Goal: Information Seeking & Learning: Learn about a topic

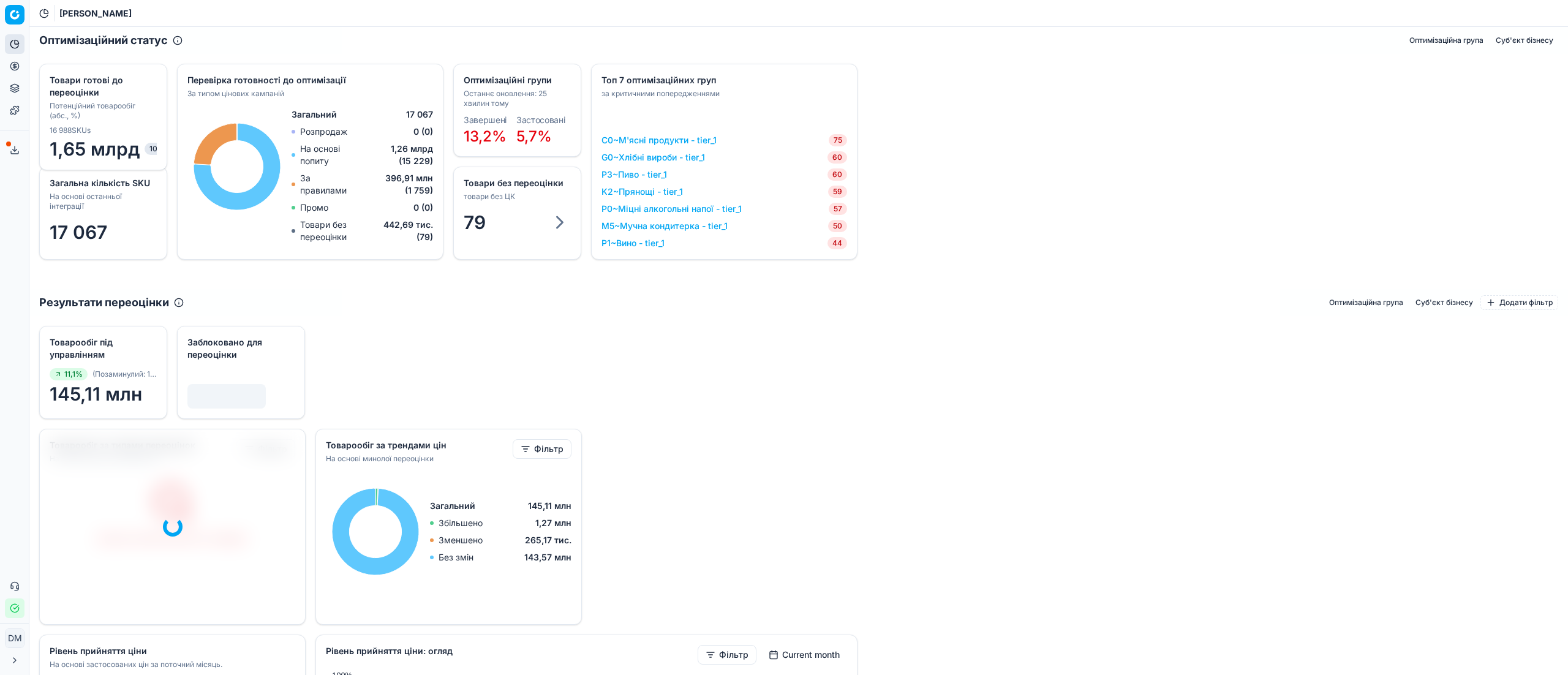
click at [17, 17] on html "Pricing platform Аналітика Цінова оптимізація Асортимент продукції Шаблони Серв…" at bounding box center [784, 337] width 1568 height 675
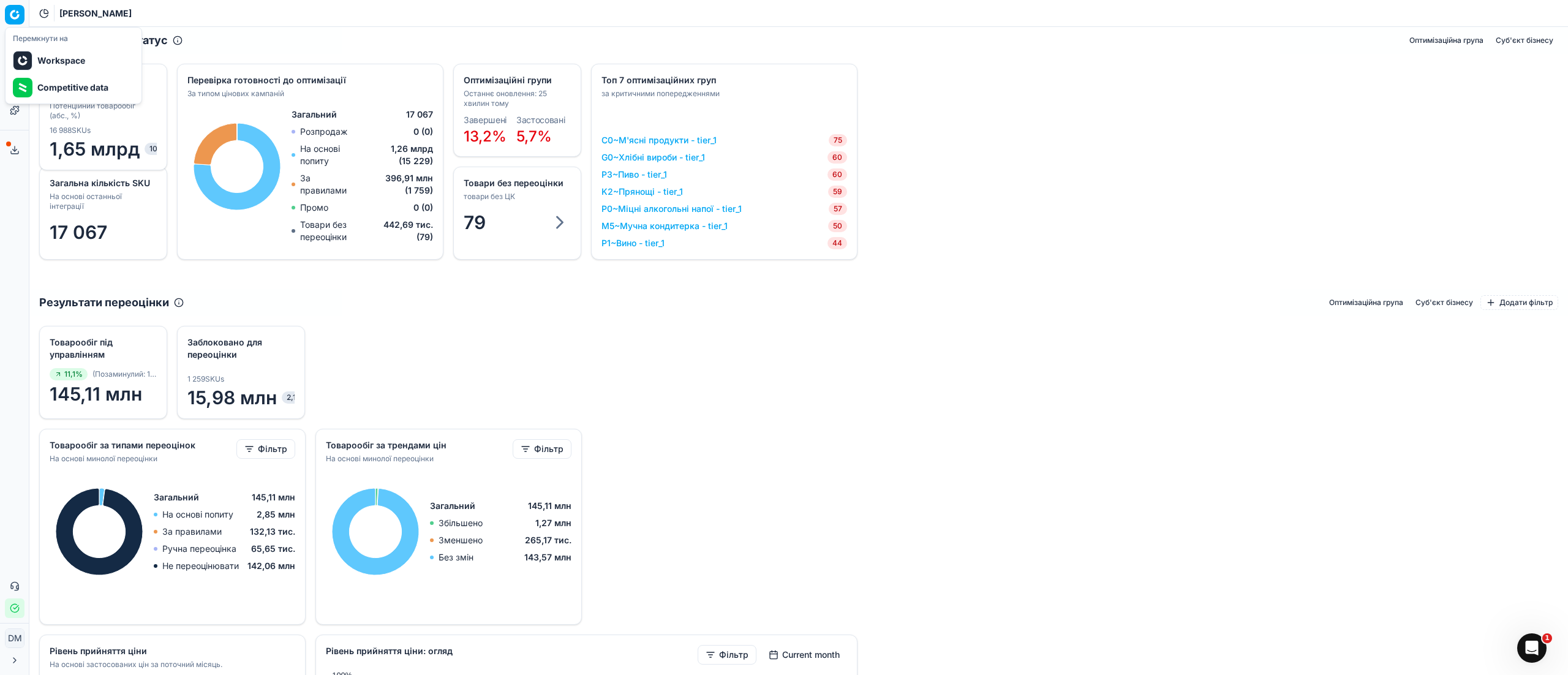
click at [80, 17] on html "Pricing platform Аналітика Цінова оптимізація Асортимент продукції Шаблони Серв…" at bounding box center [784, 337] width 1568 height 675
click at [17, 10] on html "Pricing platform Аналітика Цінова оптимізація Асортимент продукції Шаблони Серв…" at bounding box center [784, 337] width 1568 height 675
click at [67, 16] on html "Pricing platform Аналітика Цінова оптимізація Асортимент продукції Шаблони Серв…" at bounding box center [784, 337] width 1568 height 675
click at [11, 45] on icon at bounding box center [15, 44] width 10 height 10
click at [80, 85] on link "ШІ Дашборд" at bounding box center [118, 86] width 142 height 17
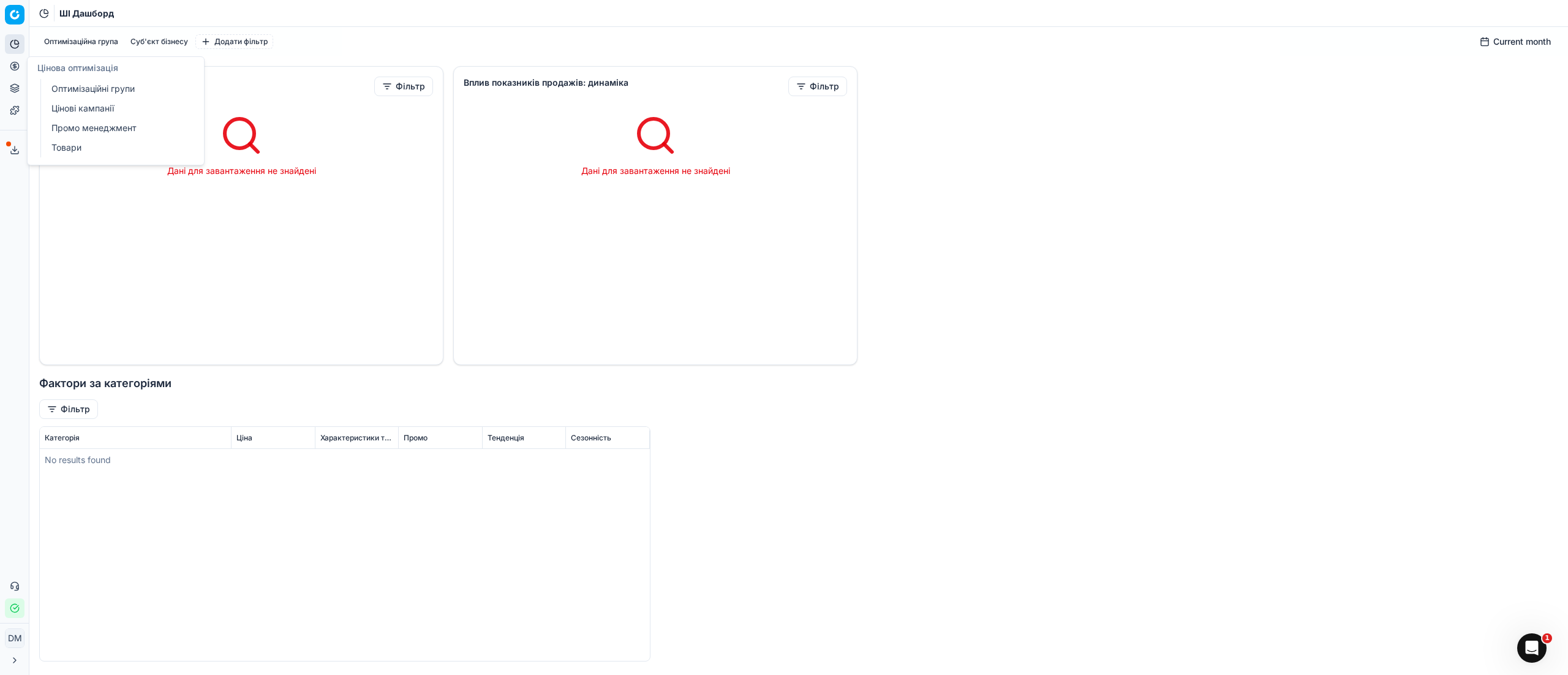
click at [18, 63] on icon at bounding box center [15, 66] width 10 height 10
click at [93, 109] on link "Цінові кампанії" at bounding box center [118, 108] width 142 height 17
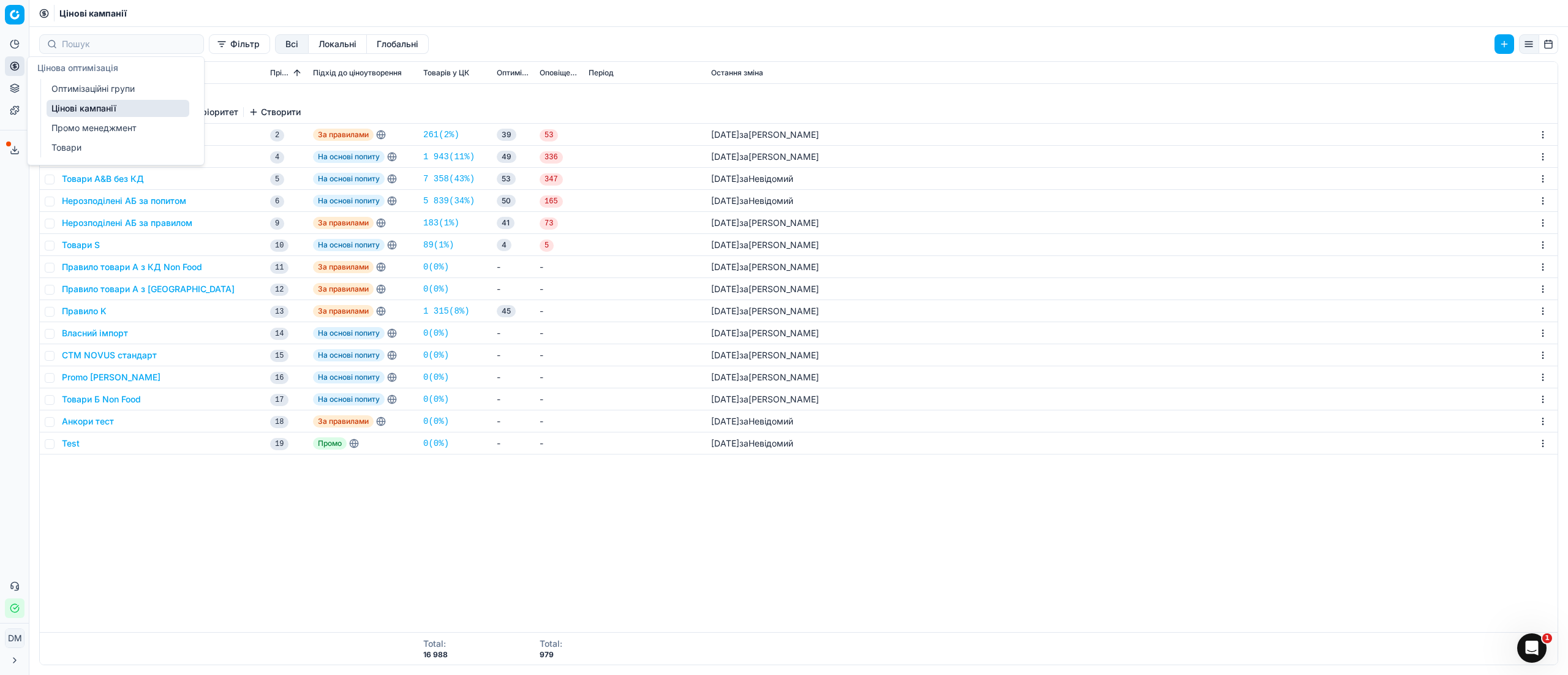
click at [62, 96] on link "Оптимізаційні групи" at bounding box center [118, 89] width 142 height 17
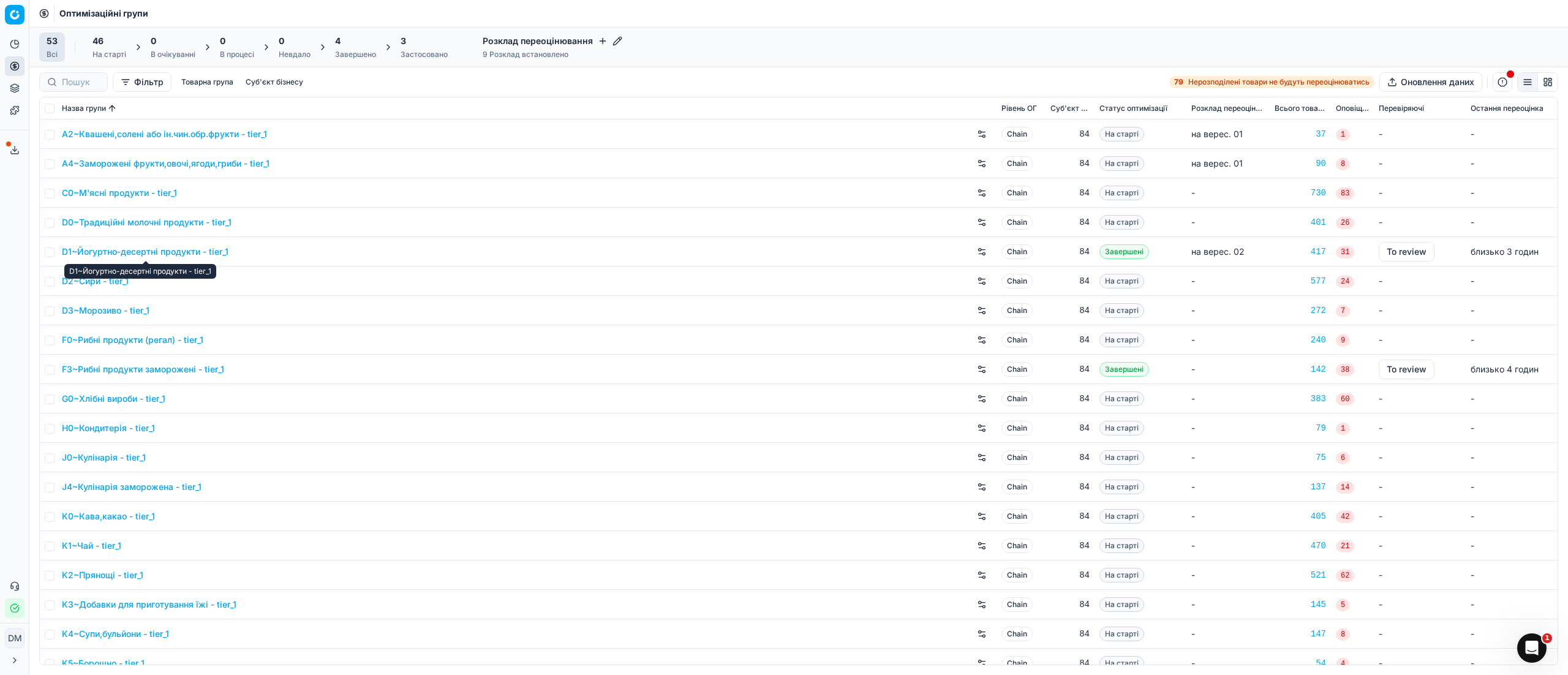
click at [174, 254] on link "D1~Йогуртно-десертні продукти - tier_1" at bounding box center [145, 252] width 167 height 12
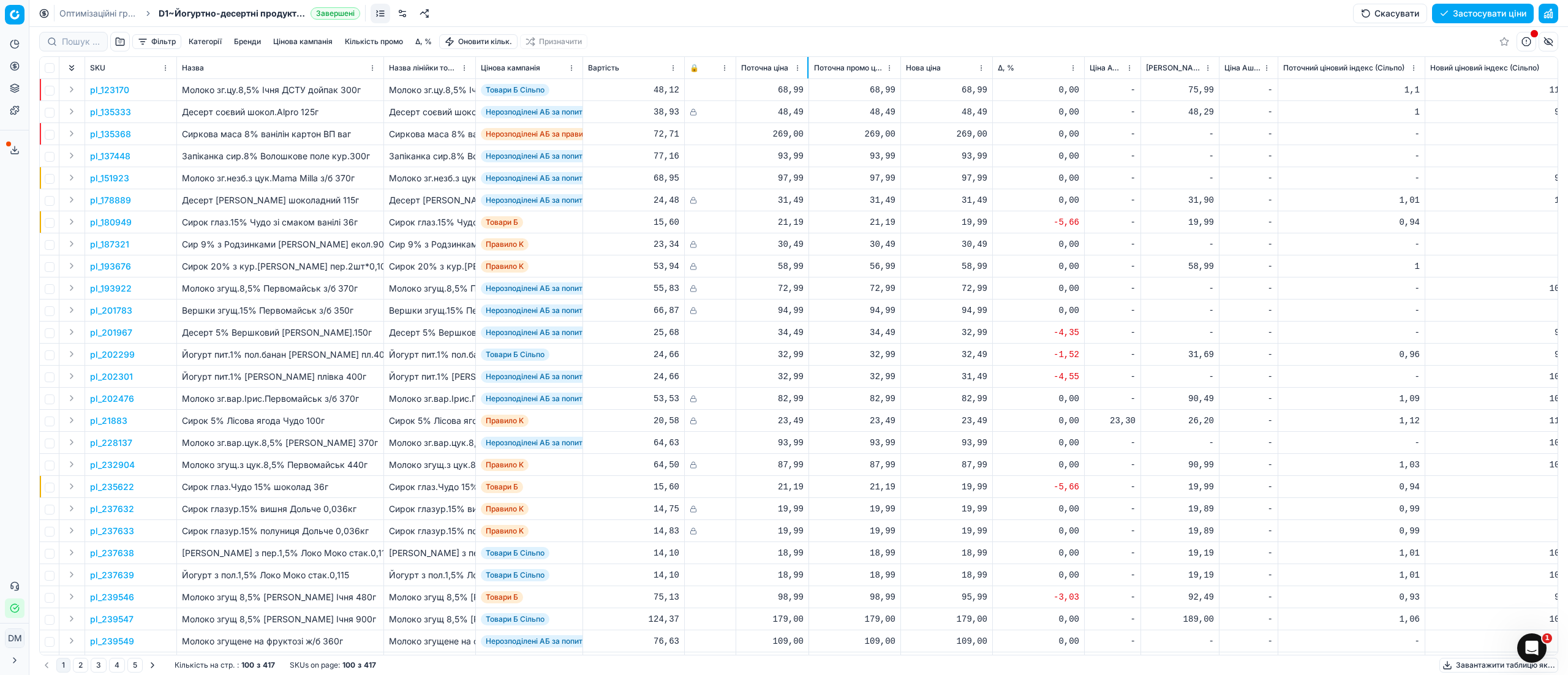
drag, startPoint x: 826, startPoint y: 71, endPoint x: 806, endPoint y: 73, distance: 20.1
click at [807, 73] on div at bounding box center [808, 68] width 1 height 21
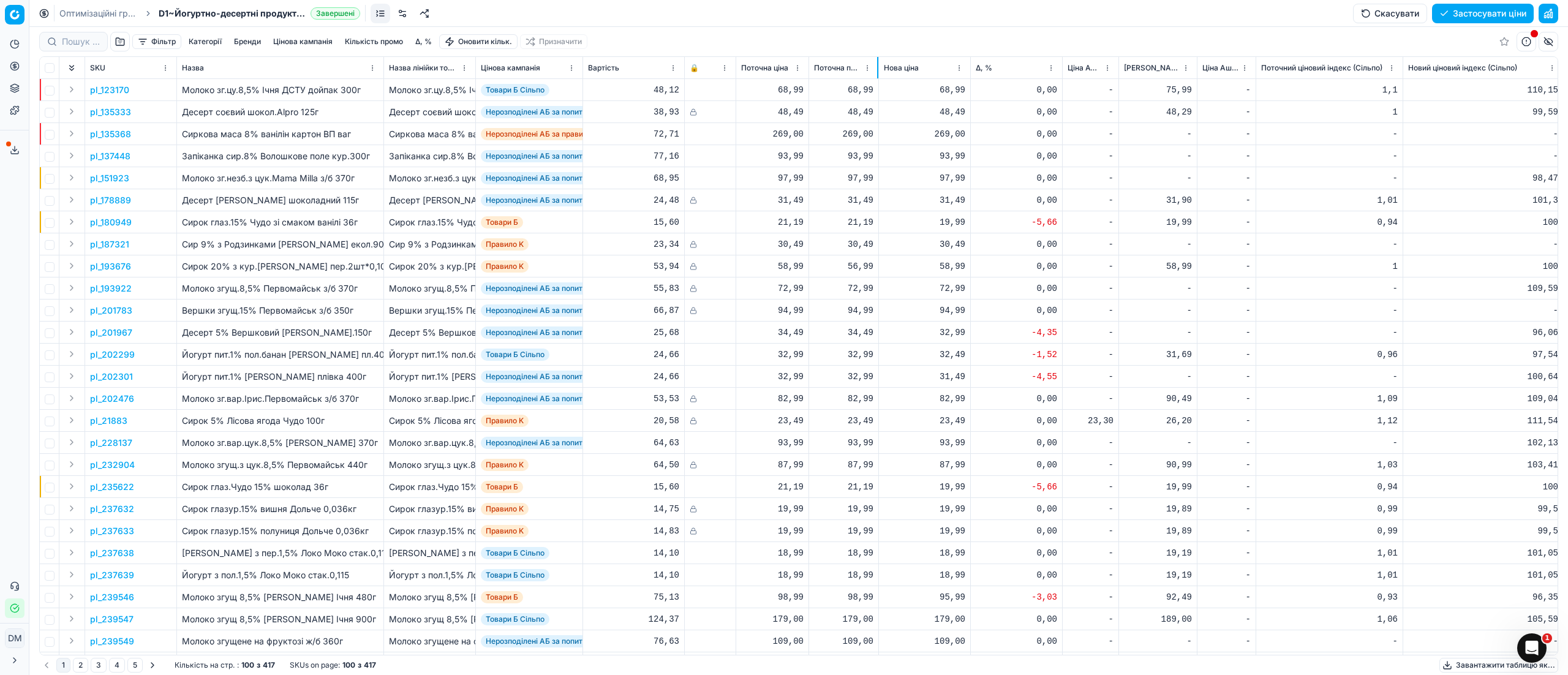
drag, startPoint x: 900, startPoint y: 72, endPoint x: 877, endPoint y: 73, distance: 23.0
click at [877, 73] on div at bounding box center [877, 68] width 1 height 21
drag, startPoint x: 968, startPoint y: 71, endPoint x: 950, endPoint y: 71, distance: 18.0
click at [948, 71] on th "Нова ціна" at bounding box center [925, 68] width 92 height 22
drag, startPoint x: 968, startPoint y: 65, endPoint x: 961, endPoint y: 65, distance: 7.0
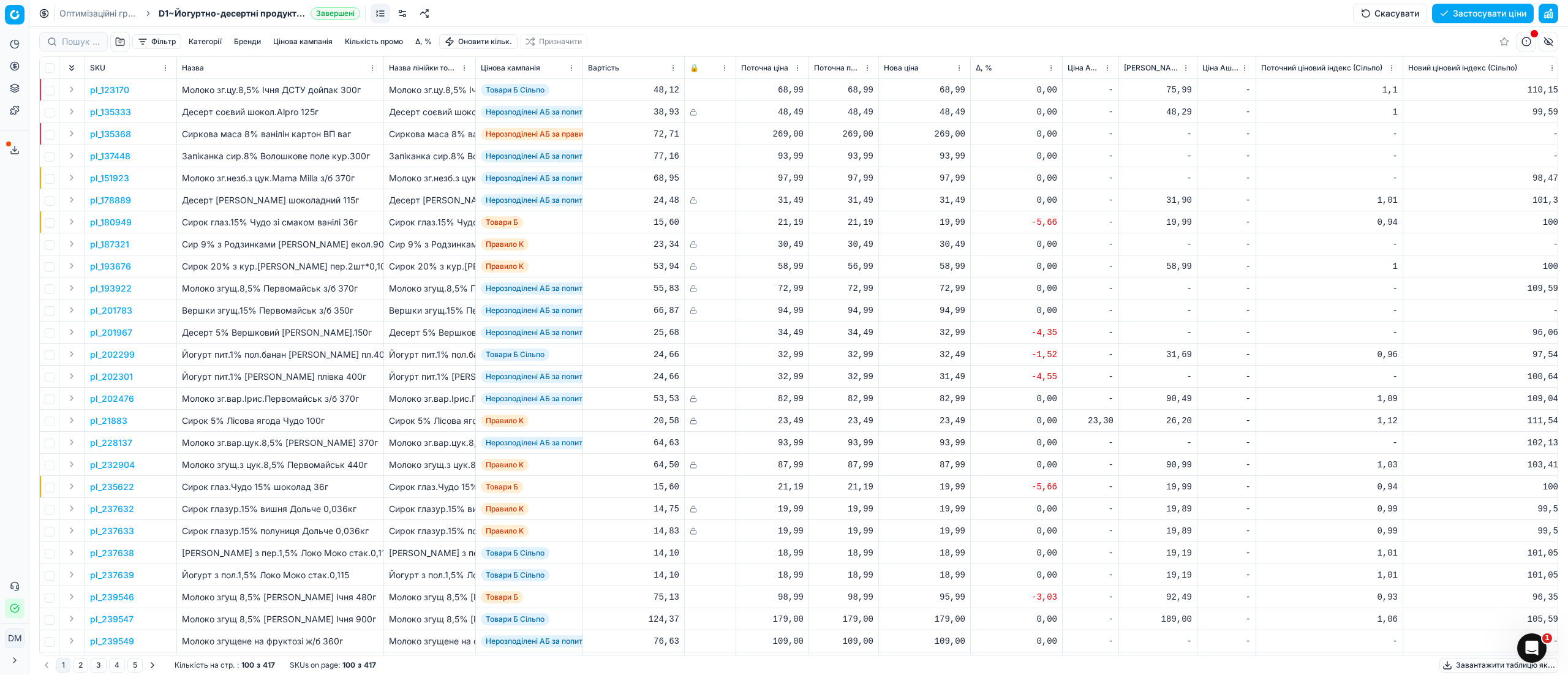
click at [961, 65] on th "Нова ціна" at bounding box center [925, 68] width 92 height 22
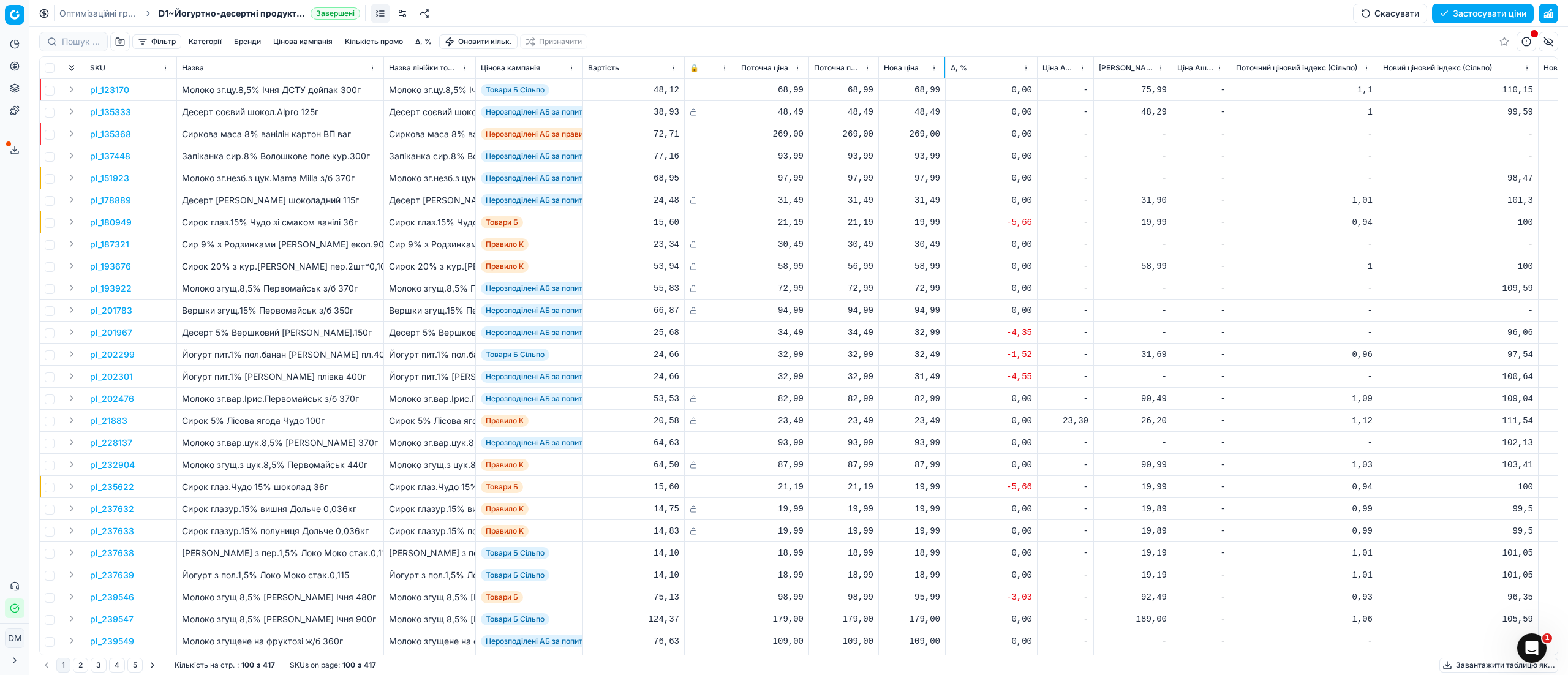
drag, startPoint x: 969, startPoint y: 68, endPoint x: 944, endPoint y: 68, distance: 25.0
click at [944, 68] on div at bounding box center [945, 68] width 1 height 21
click at [798, 70] on th "Поточна ціна" at bounding box center [772, 68] width 73 height 22
click at [809, 68] on div at bounding box center [810, 68] width 1 height 21
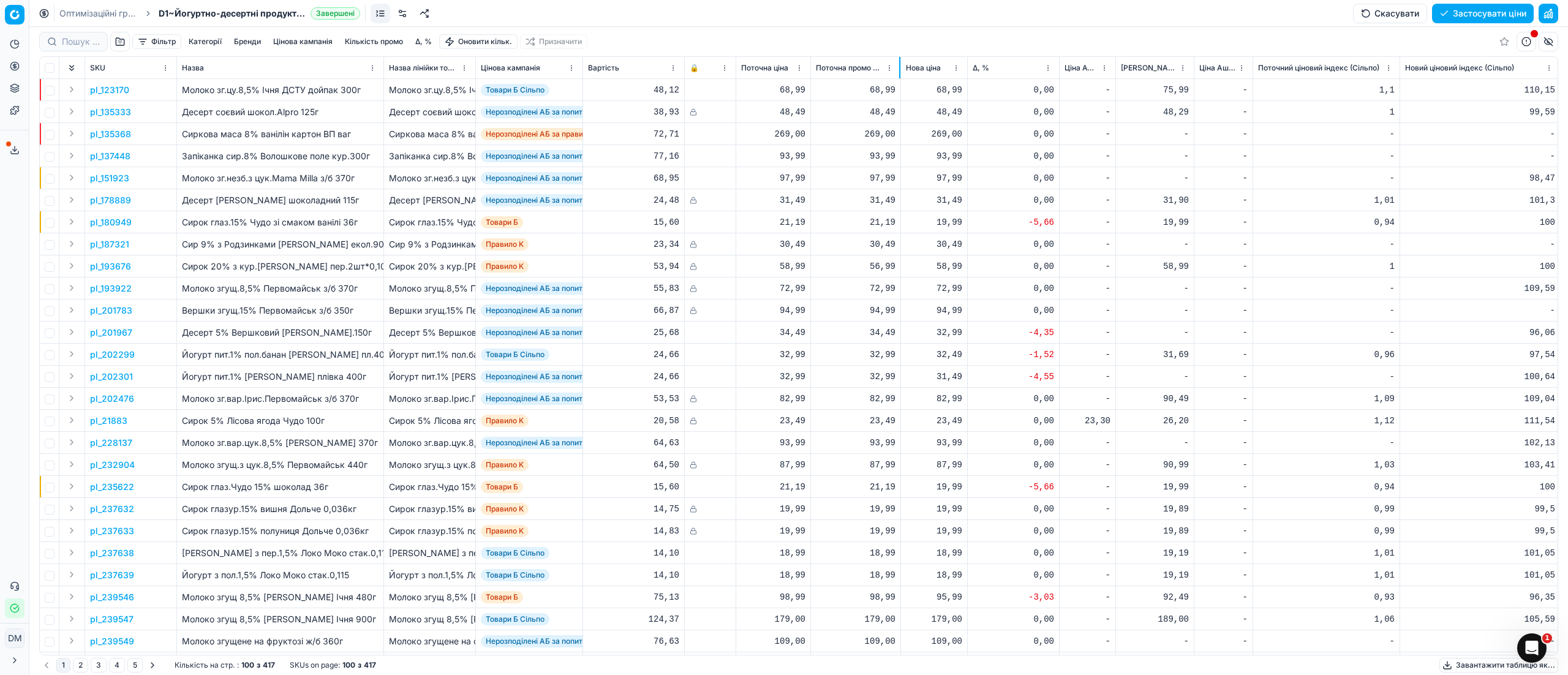
drag, startPoint x: 879, startPoint y: 70, endPoint x: 917, endPoint y: 76, distance: 38.5
click at [899, 70] on div at bounding box center [900, 68] width 1 height 21
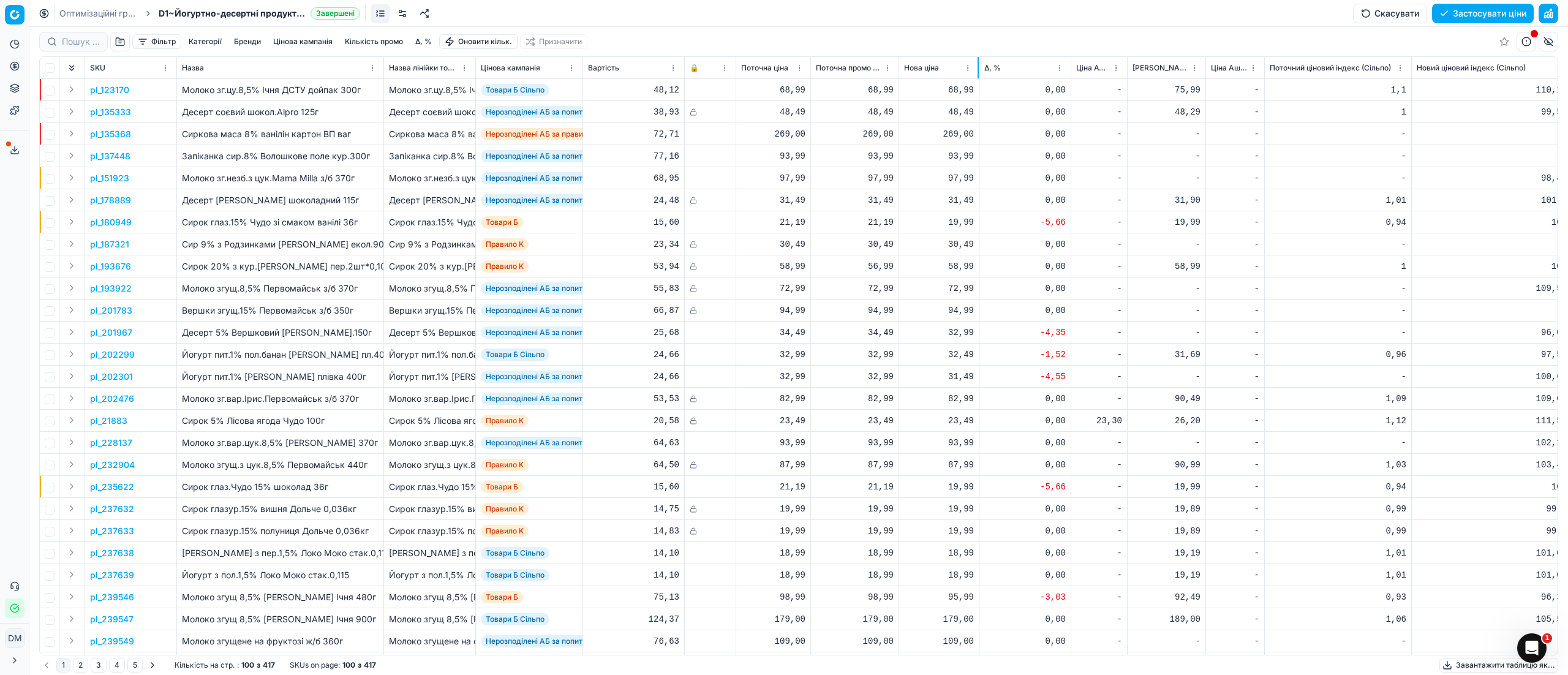
drag, startPoint x: 964, startPoint y: 70, endPoint x: 978, endPoint y: 71, distance: 14.0
click at [978, 71] on div at bounding box center [978, 68] width 1 height 21
click at [1547, 12] on button "button" at bounding box center [1547, 13] width 19 height 19
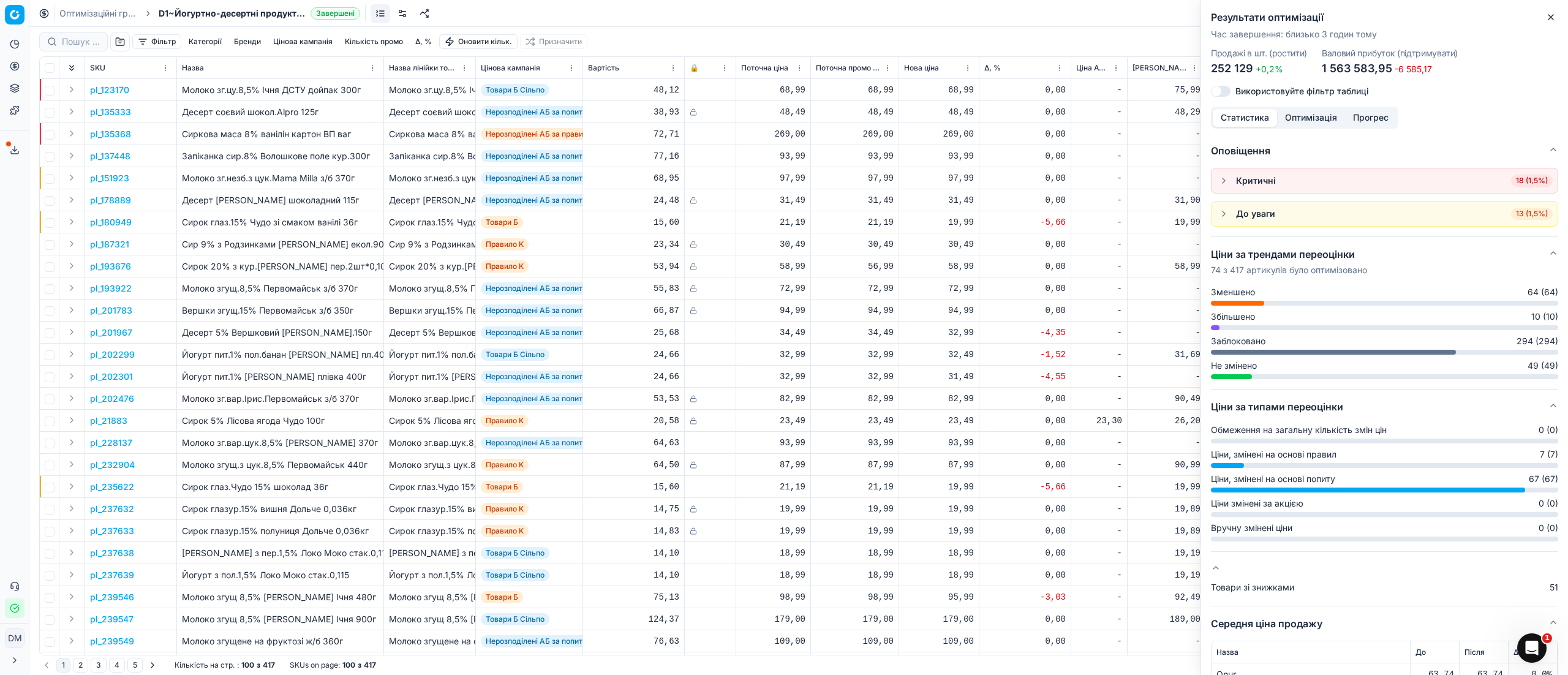
click at [1328, 117] on button "Оптимізація" at bounding box center [1310, 118] width 68 height 18
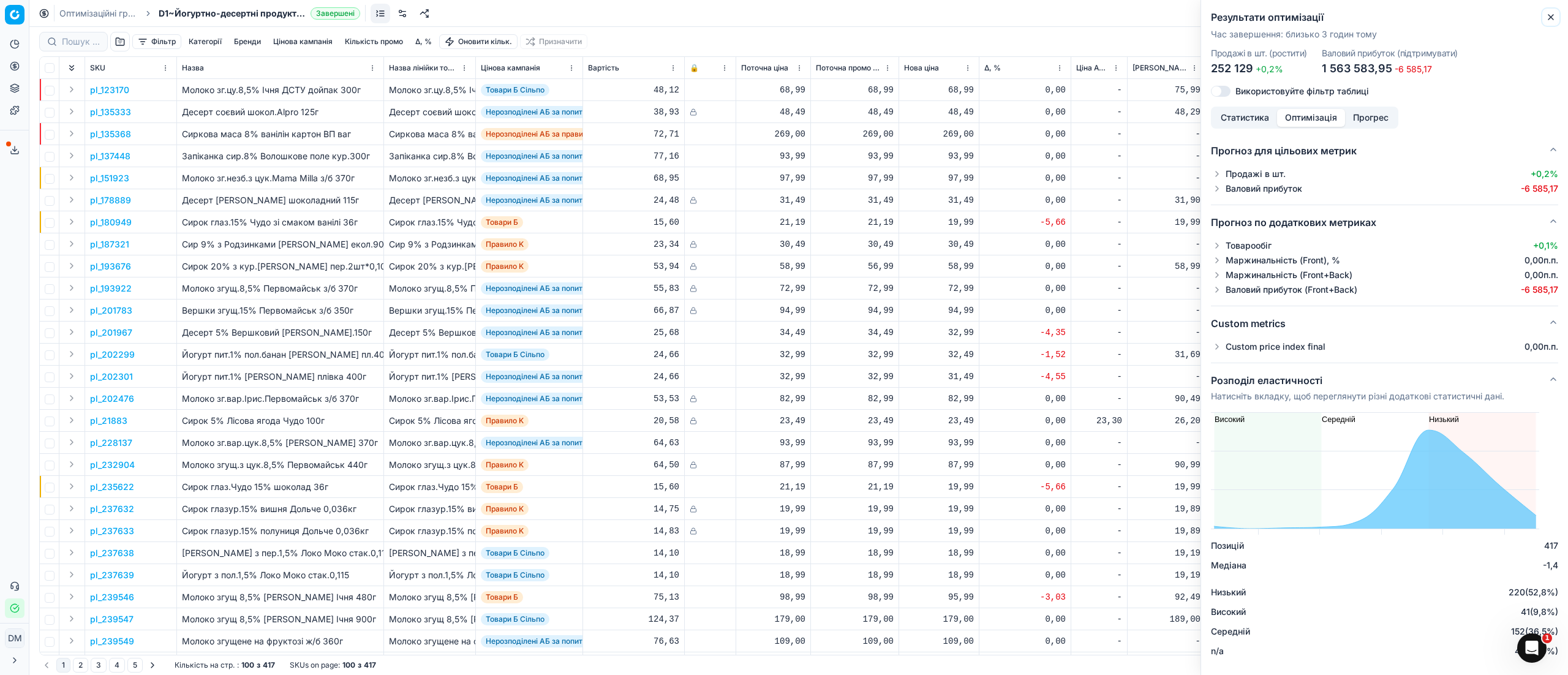
click at [1549, 17] on icon "button" at bounding box center [1551, 17] width 5 height 5
